Goal: Task Accomplishment & Management: Manage account settings

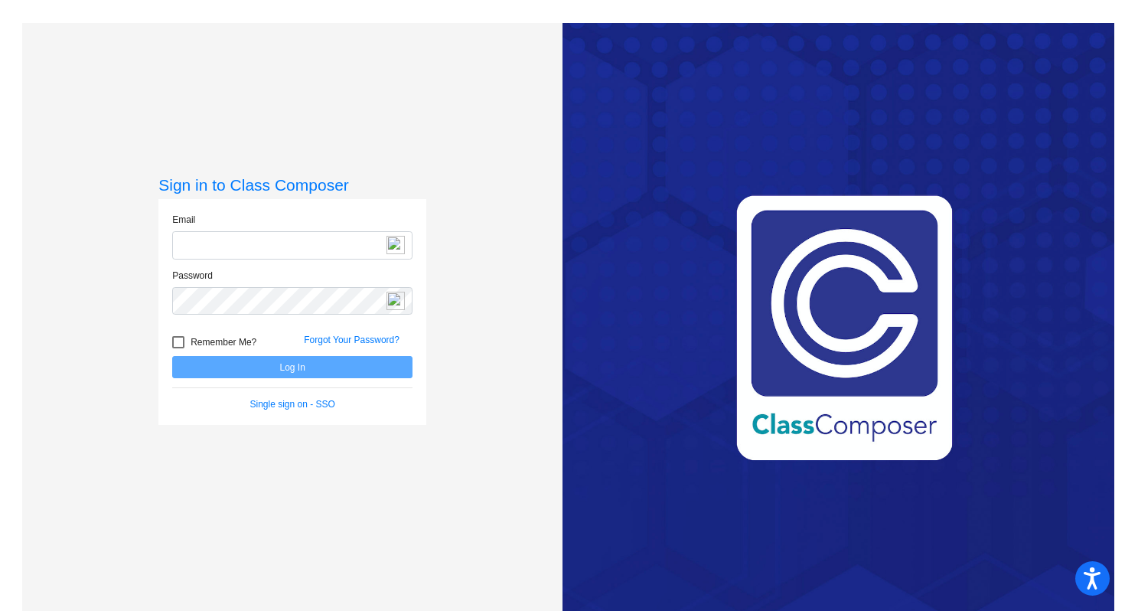
click at [244, 246] on input "email" at bounding box center [292, 245] width 240 height 28
type input "apapke@cvs.k12.mi.us"
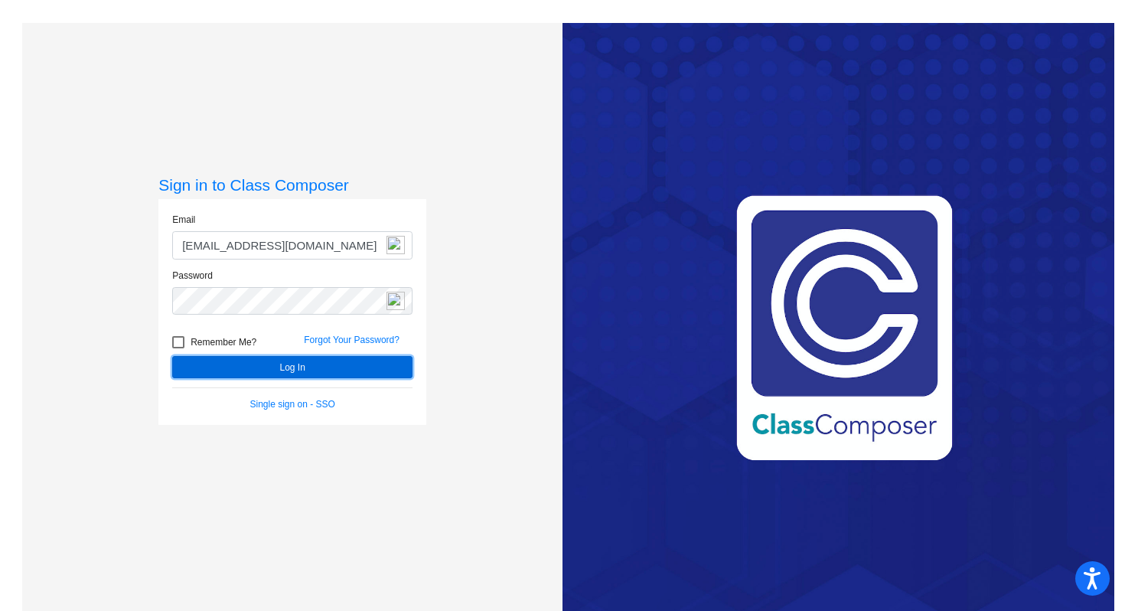
click at [241, 365] on button "Log In" at bounding box center [292, 367] width 240 height 22
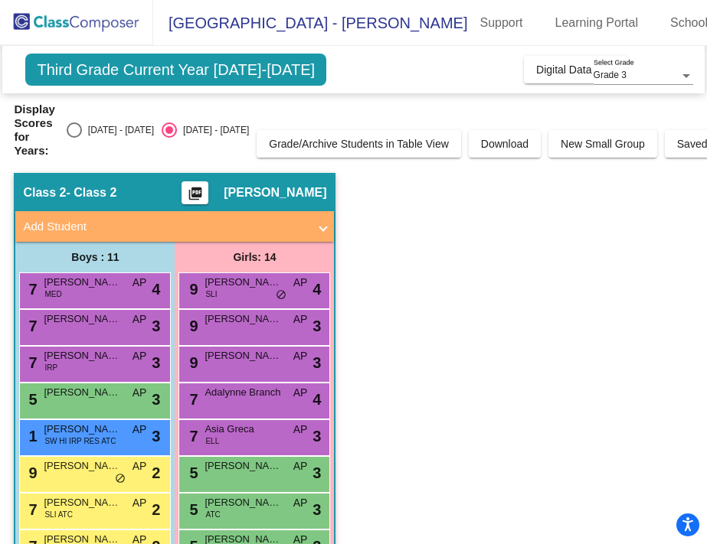
click at [6, 75] on div "Third Grade Current Year [DATE]-[DATE] Add, Move, or Retain Students Off On Inc…" at bounding box center [352, 69] width 701 height 47
